Goal: Navigation & Orientation: Find specific page/section

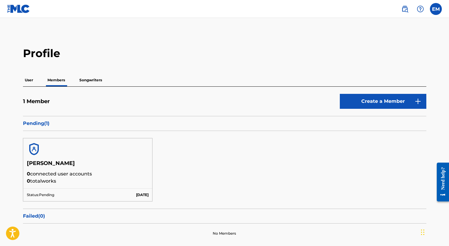
scroll to position [40, 0]
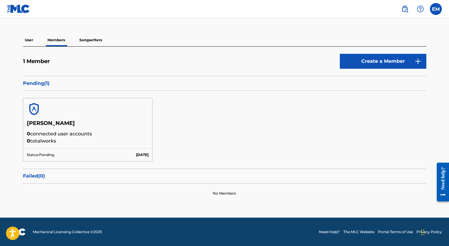
click at [57, 120] on h5 "[PERSON_NAME]" at bounding box center [88, 125] width 122 height 10
click at [90, 39] on p "Songwriters" at bounding box center [91, 40] width 26 height 13
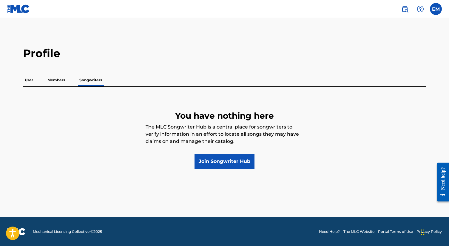
click at [61, 81] on p "Members" at bounding box center [56, 80] width 21 height 13
